Goal: Find specific page/section: Find specific page/section

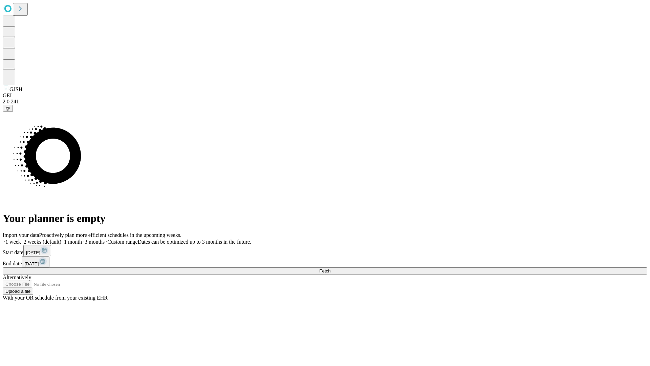
click at [330, 268] on span "Fetch" at bounding box center [324, 270] width 11 height 5
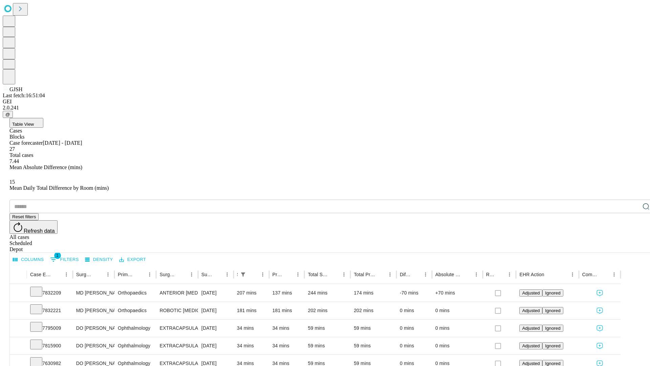
click at [34, 122] on span "Table View" at bounding box center [23, 124] width 22 height 5
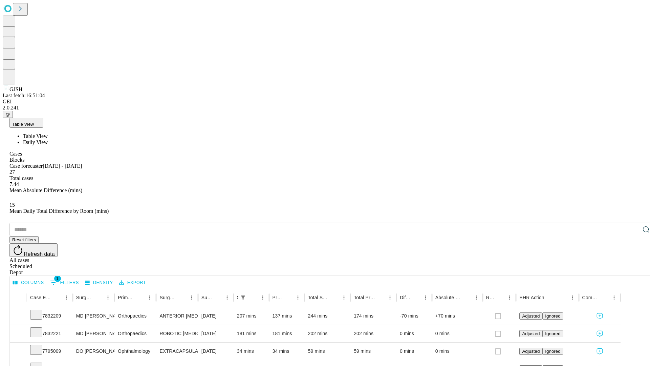
click at [48, 139] on span "Daily View" at bounding box center [35, 142] width 25 height 6
